Goal: Navigation & Orientation: Find specific page/section

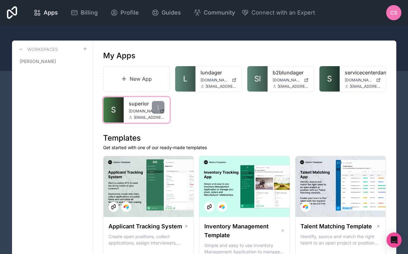
click at [142, 109] on span "[DOMAIN_NAME]" at bounding box center [143, 111] width 29 height 5
click at [92, 12] on span "Billing" at bounding box center [89, 12] width 17 height 9
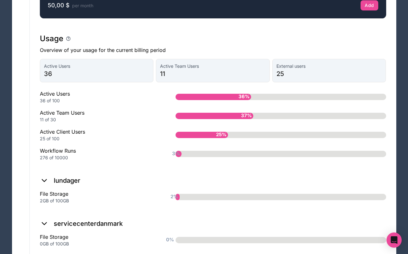
scroll to position [425, 0]
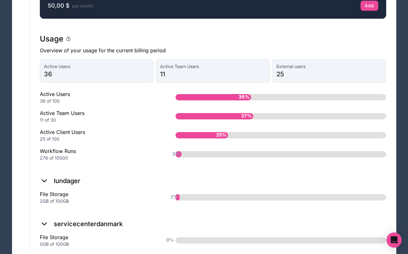
click at [226, 119] on div "37%" at bounding box center [215, 116] width 78 height 6
click at [183, 79] on span "11" at bounding box center [213, 74] width 106 height 9
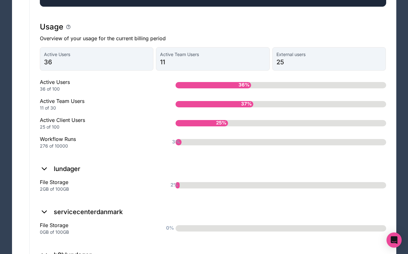
scroll to position [433, 0]
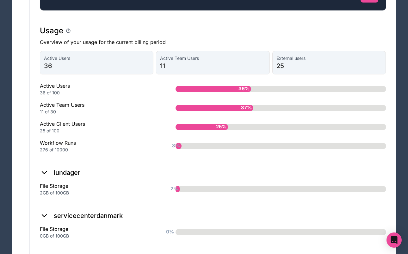
click at [174, 61] on span "Active Team Users" at bounding box center [213, 58] width 106 height 6
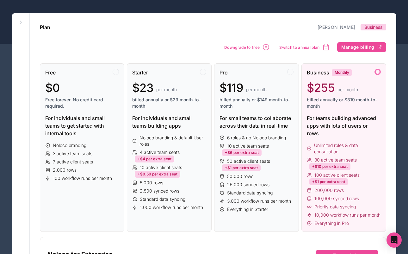
scroll to position [0, 0]
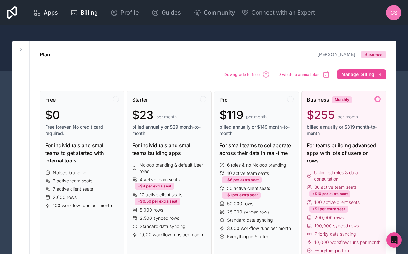
click at [46, 12] on span "Apps" at bounding box center [51, 12] width 14 height 9
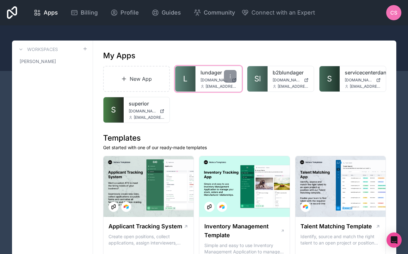
click at [210, 73] on link "lundager" at bounding box center [219, 73] width 36 height 8
